Goal: Task Accomplishment & Management: Manage account settings

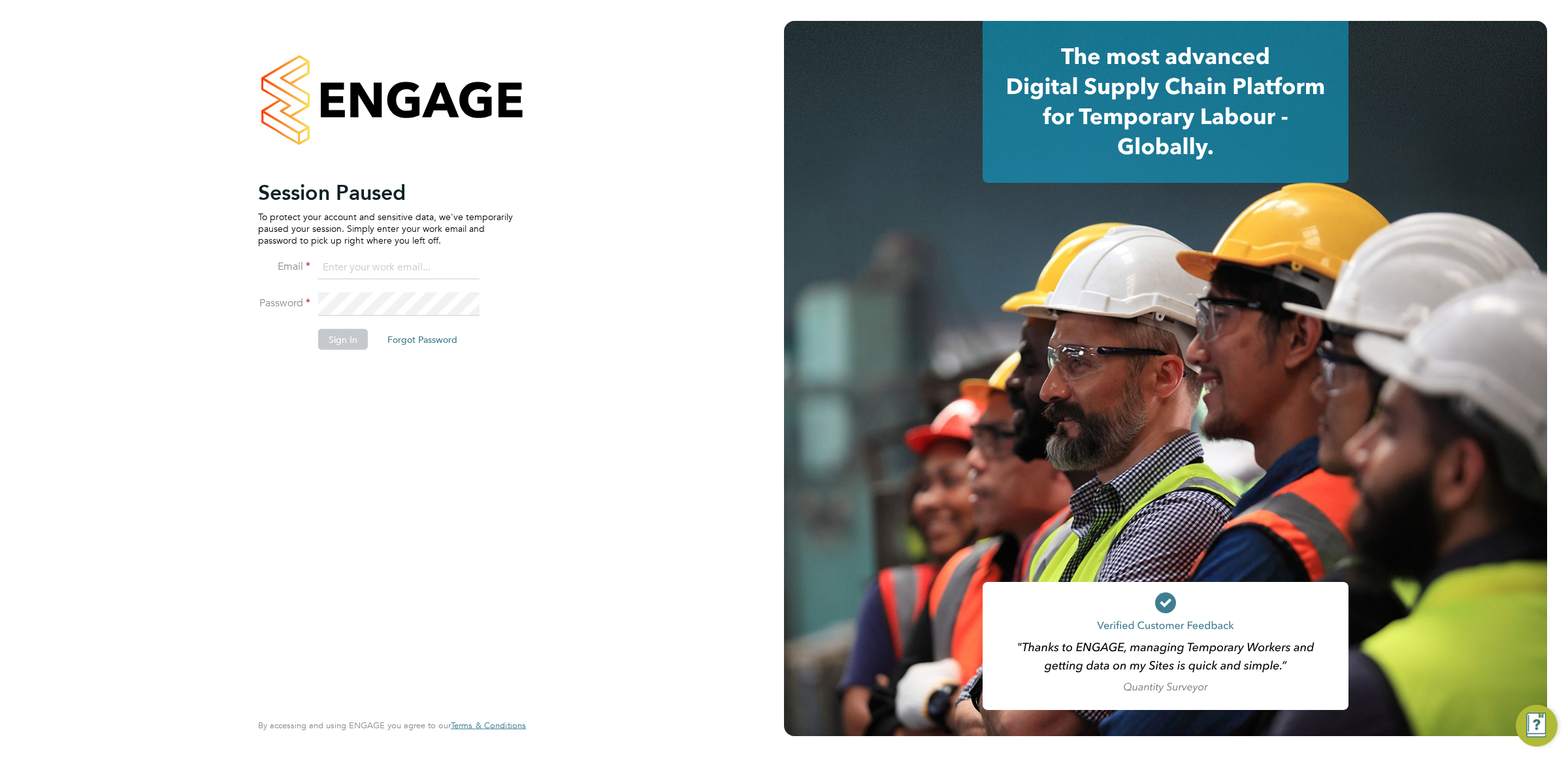
type input "vistry@caval.co.uk"
click at [351, 344] on button "Sign In" at bounding box center [343, 339] width 50 height 21
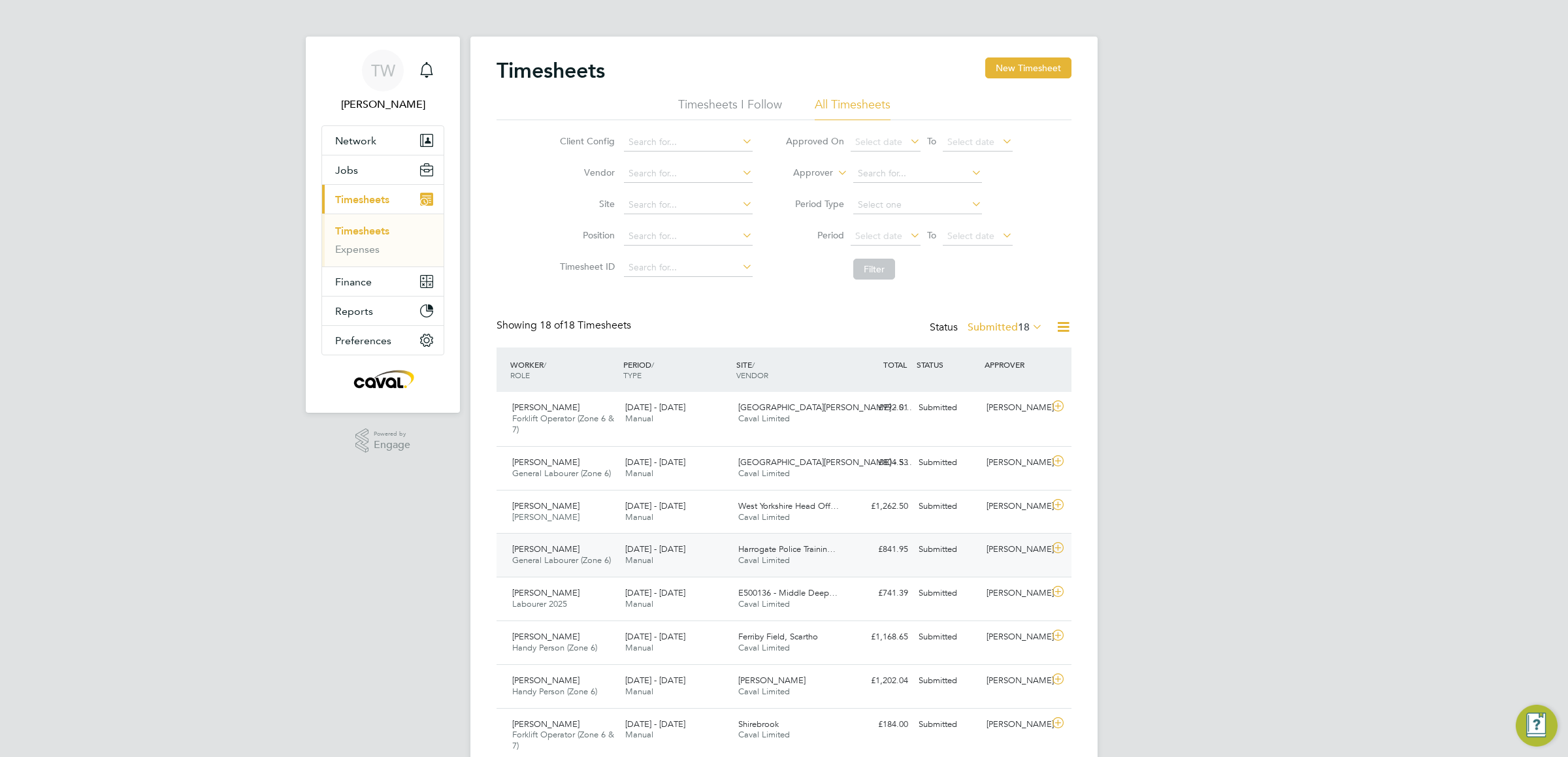
click at [604, 563] on span "General Labourer (Zone 6)" at bounding box center [561, 560] width 98 height 11
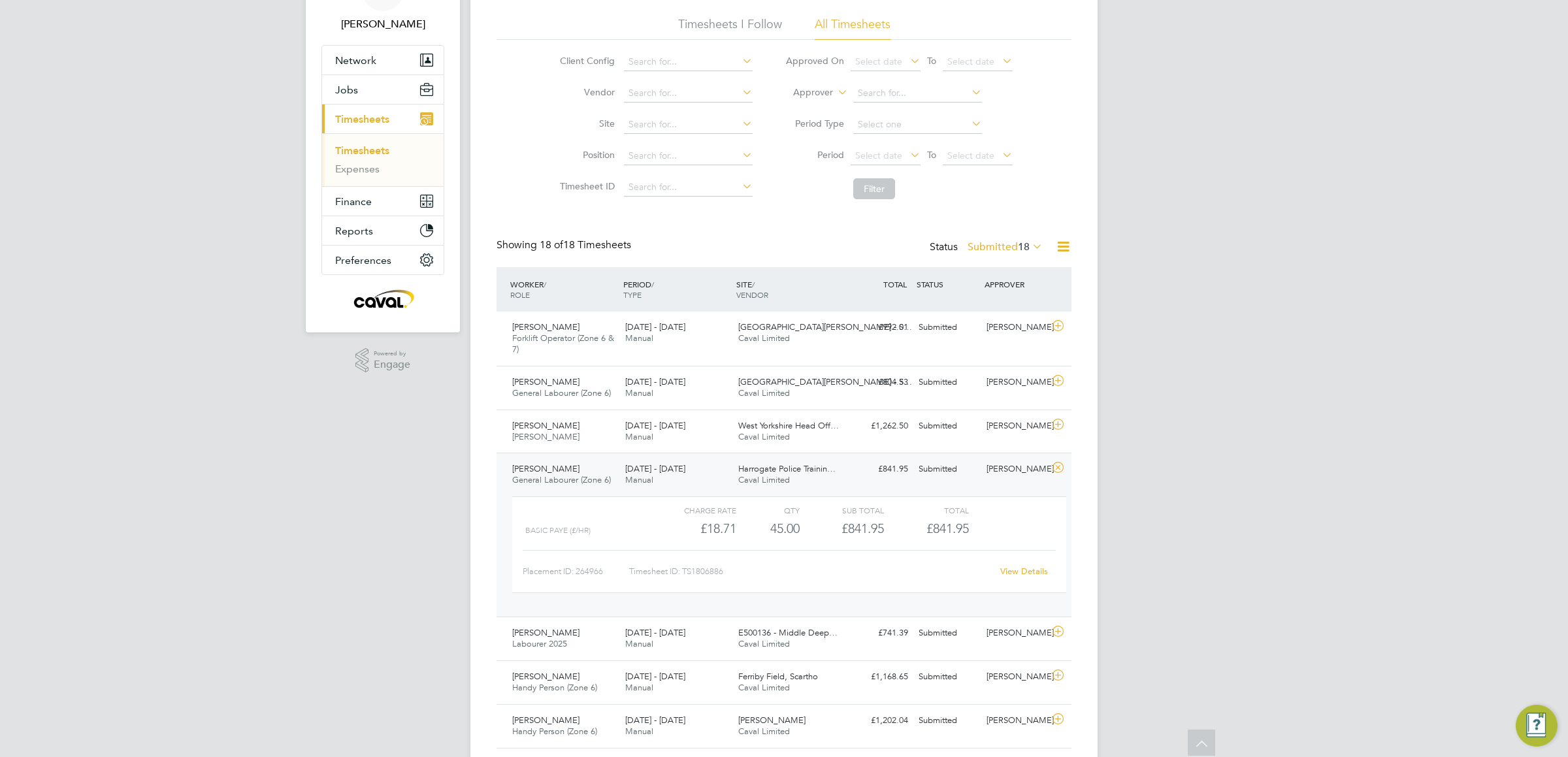
click at [1031, 582] on div "View Details" at bounding box center [1023, 571] width 64 height 21
click at [1021, 569] on link "View Details" at bounding box center [1024, 570] width 48 height 11
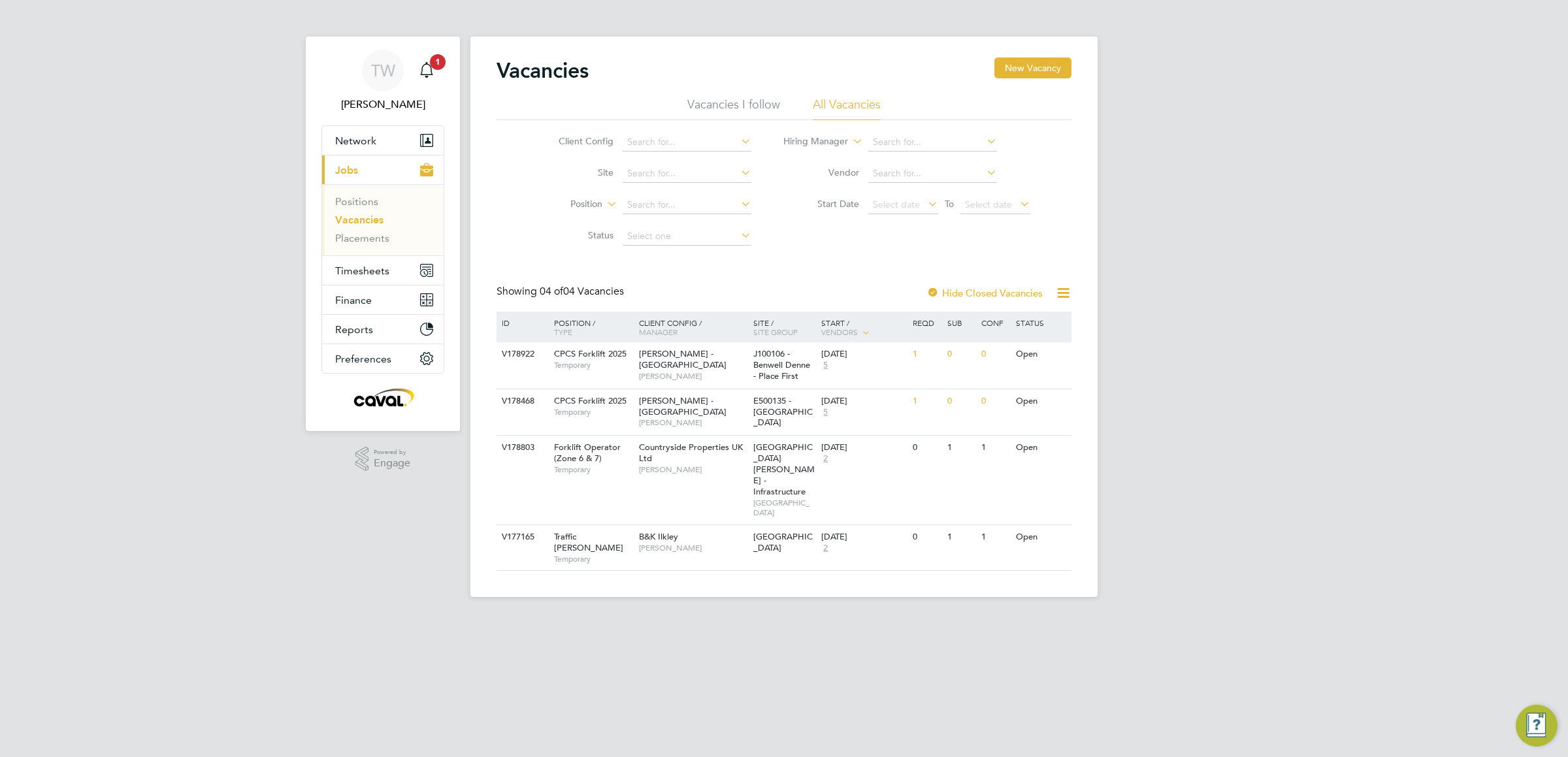
drag, startPoint x: 88, startPoint y: 463, endPoint x: 94, endPoint y: 470, distance: 9.2
click at [88, 463] on div "TW [PERSON_NAME] Notifications 1 Applications: Network Team Members Businesses …" at bounding box center [784, 309] width 1568 height 618
click at [367, 273] on span "Timesheets" at bounding box center [362, 271] width 55 height 13
click at [367, 271] on span "Timesheets" at bounding box center [362, 271] width 55 height 13
click at [369, 231] on link "Timesheets" at bounding box center [362, 230] width 55 height 13
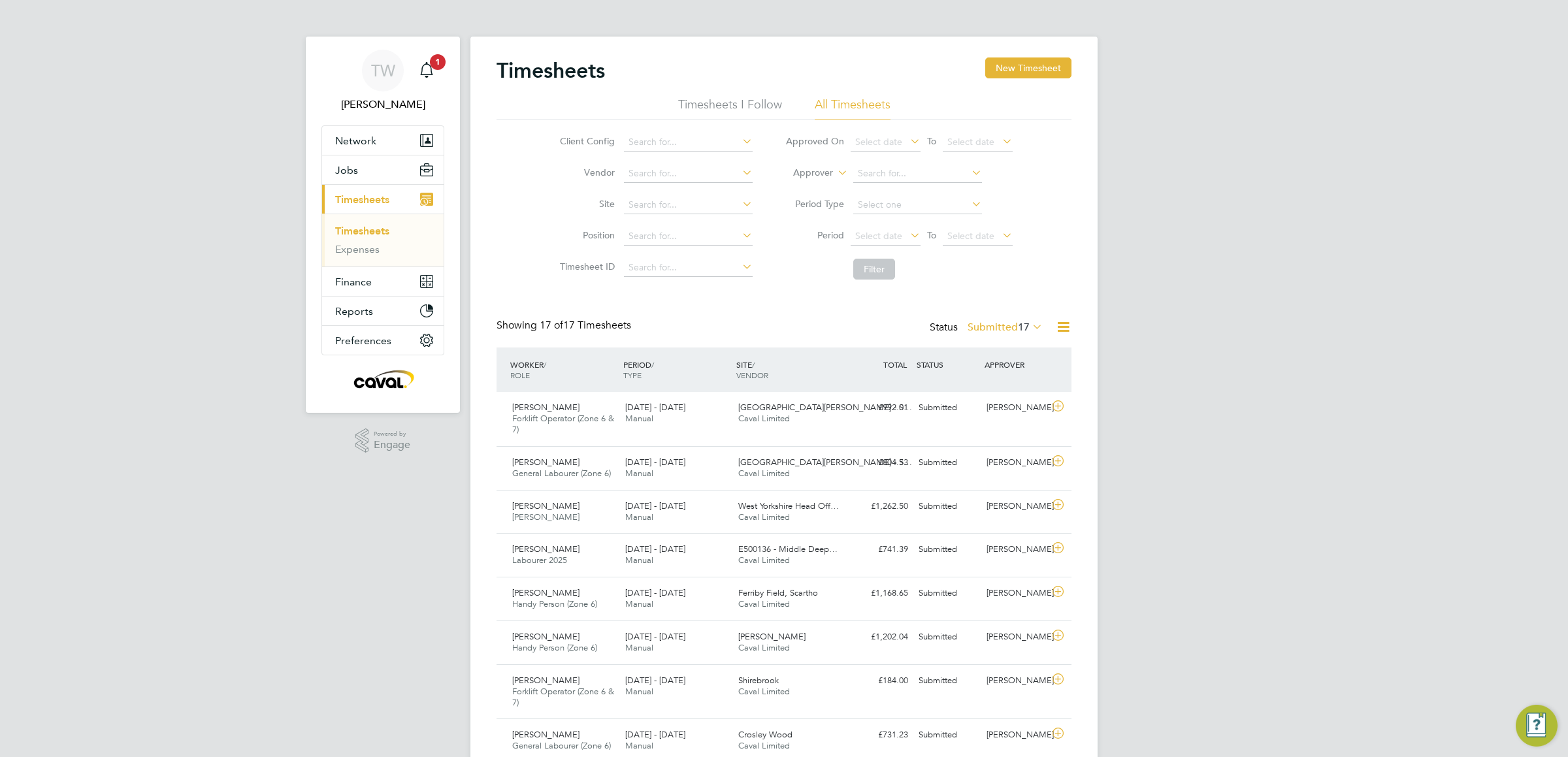
click at [1013, 325] on label "Submitted 17" at bounding box center [1005, 328] width 75 height 13
click at [990, 404] on li "Approved" at bounding box center [992, 407] width 61 height 18
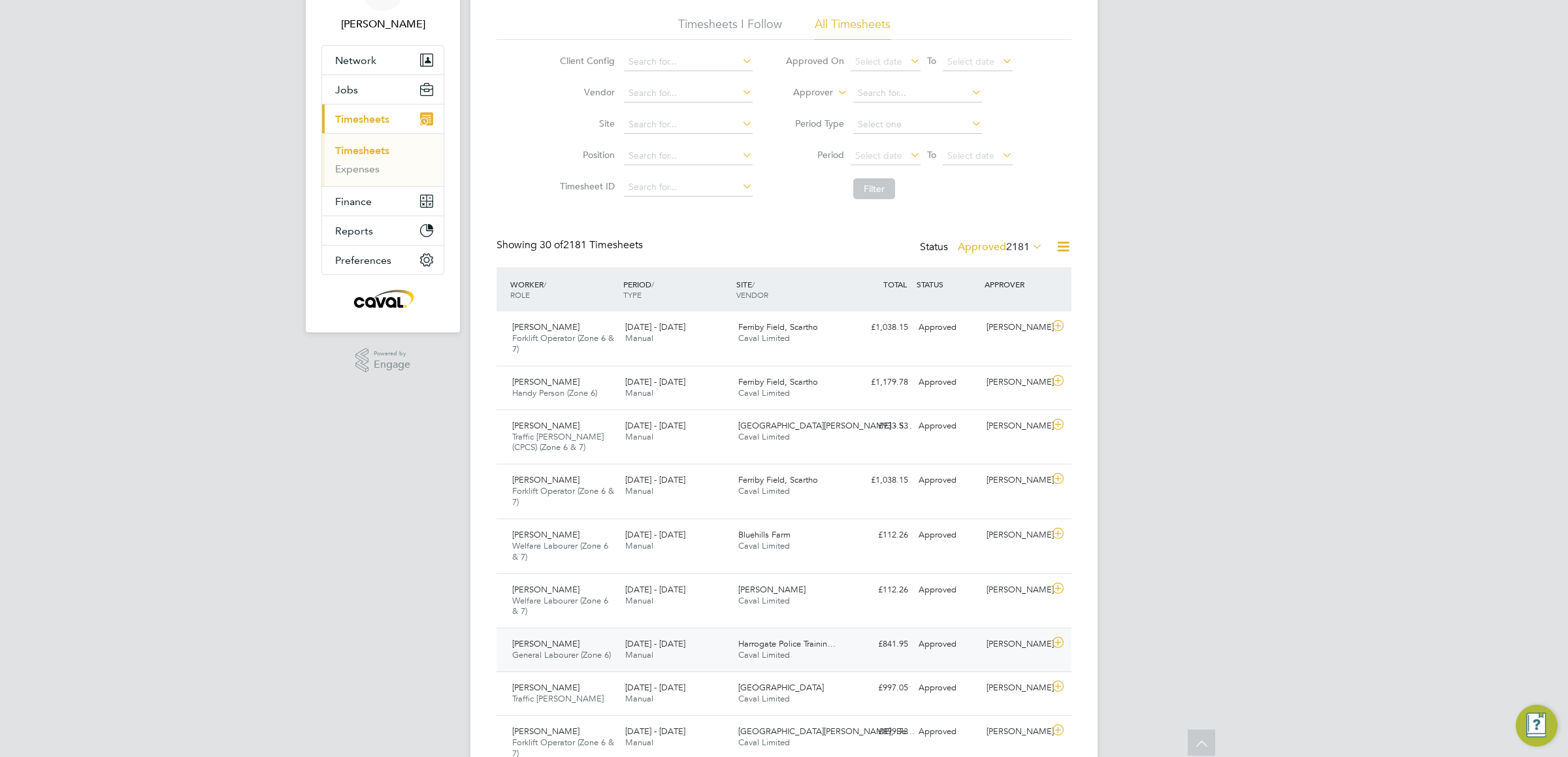
click at [968, 651] on div "Approved" at bounding box center [947, 644] width 68 height 22
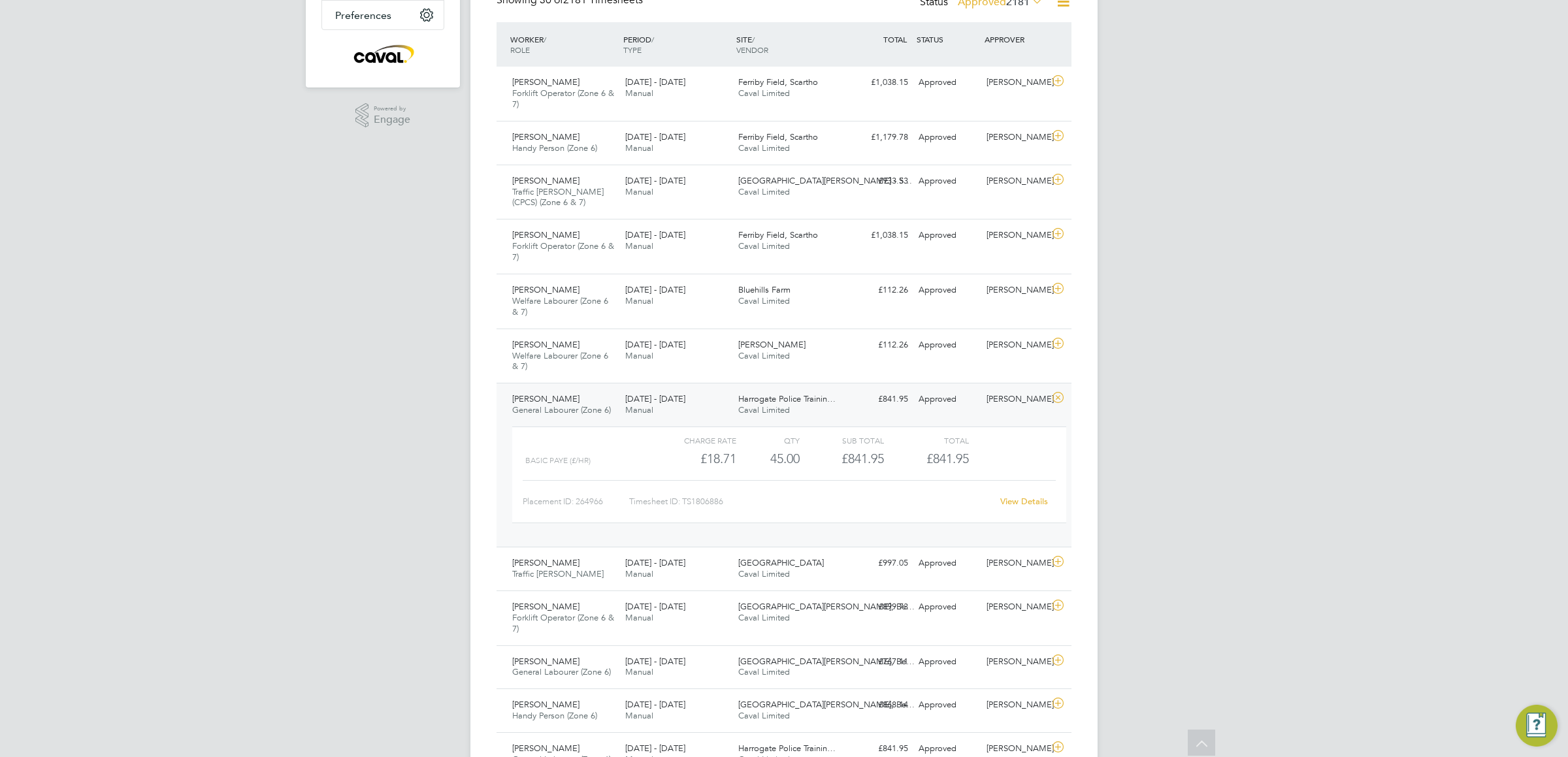
click at [1013, 506] on link "View Details" at bounding box center [1024, 501] width 48 height 11
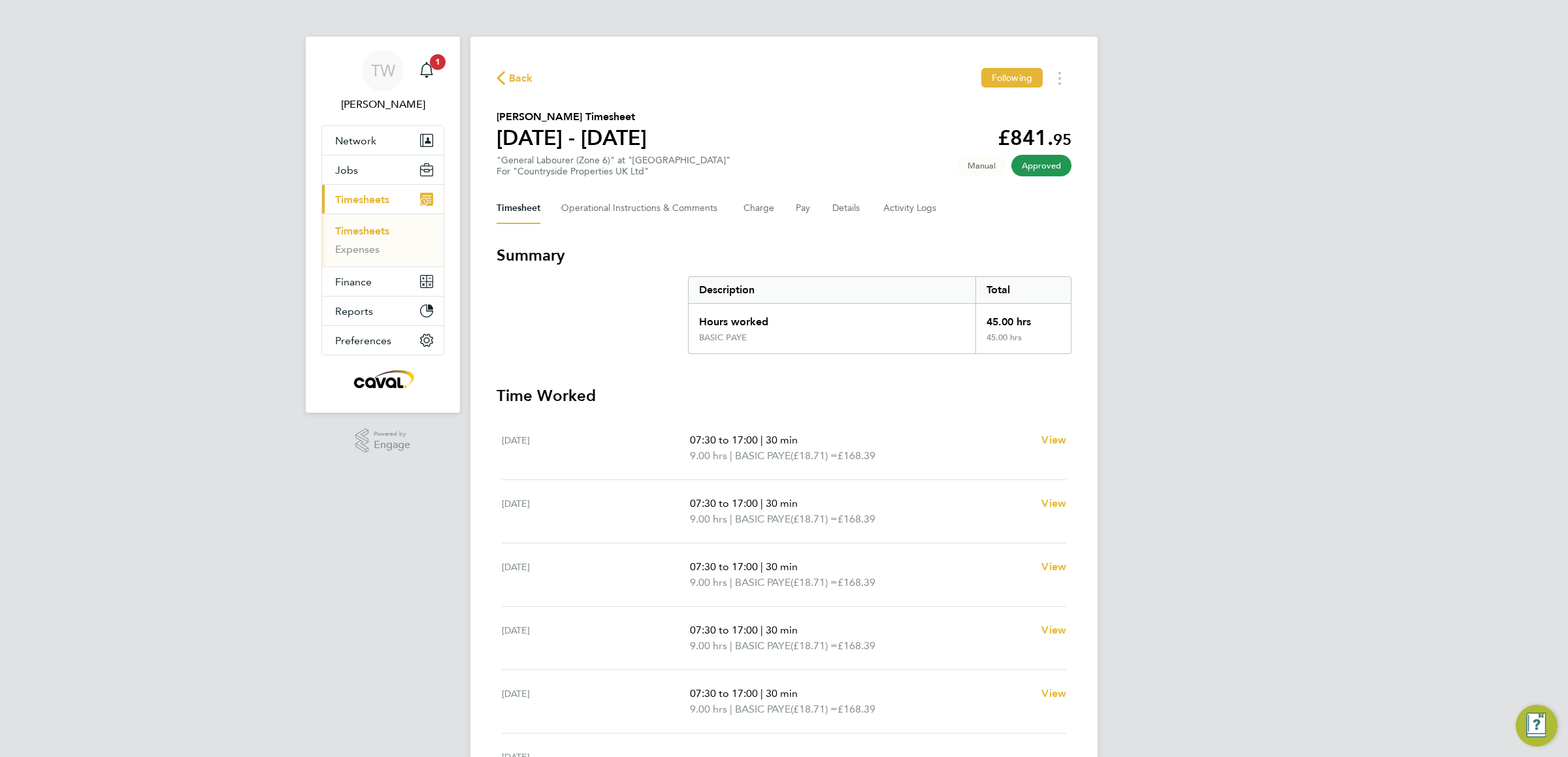
scroll to position [81, 0]
